Goal: Information Seeking & Learning: Understand process/instructions

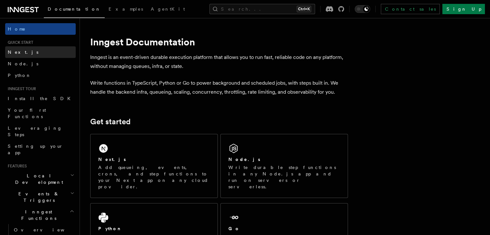
click at [27, 54] on link "Next.js" at bounding box center [40, 52] width 71 height 12
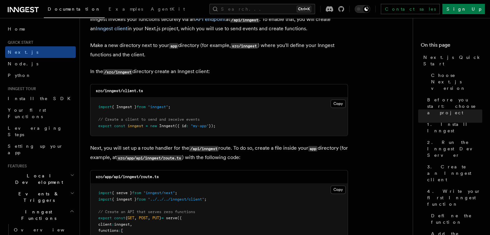
scroll to position [786, 0]
click at [341, 106] on button "Copy Copied" at bounding box center [337, 103] width 15 height 8
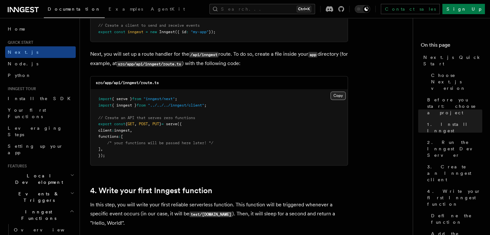
click at [338, 92] on button "Copy Copied" at bounding box center [337, 95] width 15 height 8
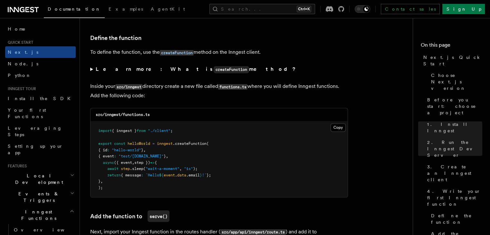
scroll to position [1089, 0]
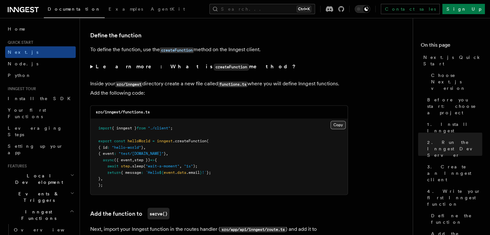
click at [341, 126] on button "Copy Copied" at bounding box center [337, 125] width 15 height 8
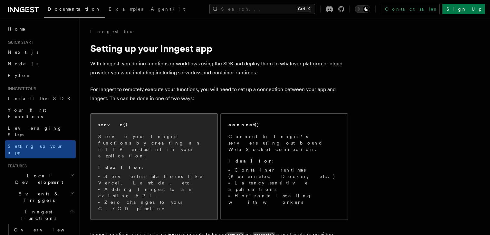
click at [190, 146] on p "Serve your Inngest functions by creating an HTTP endpoint in your application." at bounding box center [153, 146] width 111 height 26
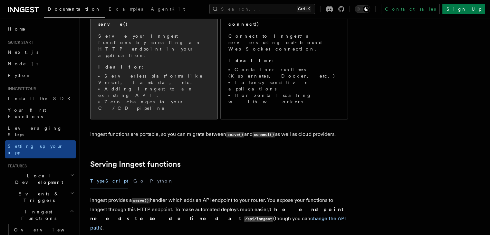
scroll to position [197, 0]
